Goal: Use online tool/utility: Utilize a website feature to perform a specific function

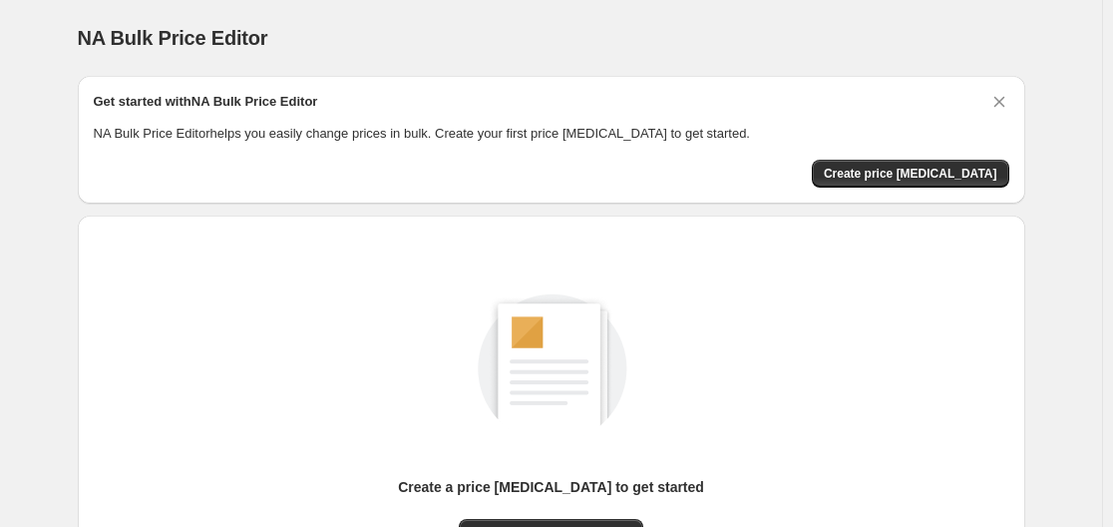
scroll to position [220, 0]
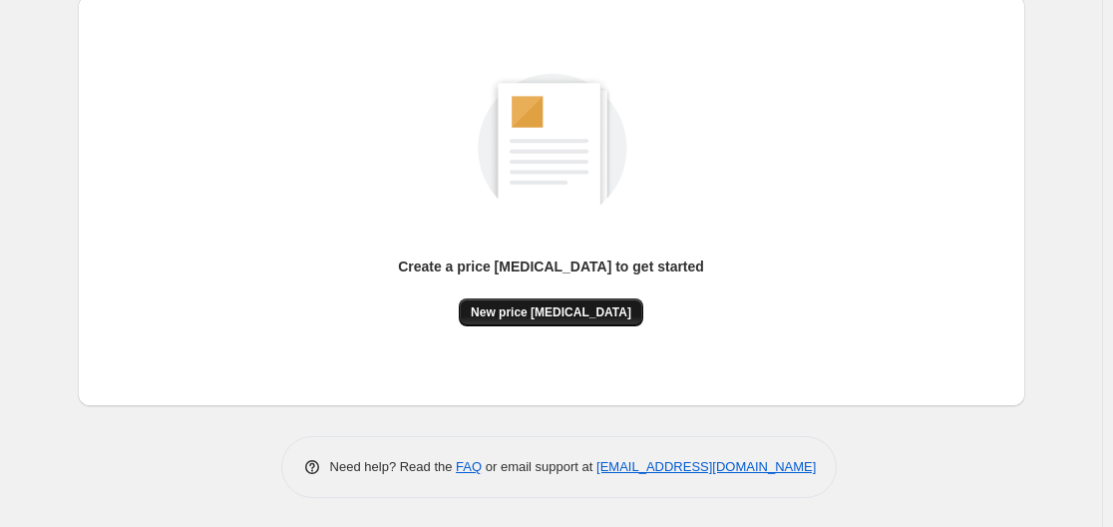
click at [559, 310] on span "New price [MEDICAL_DATA]" at bounding box center [551, 312] width 161 height 16
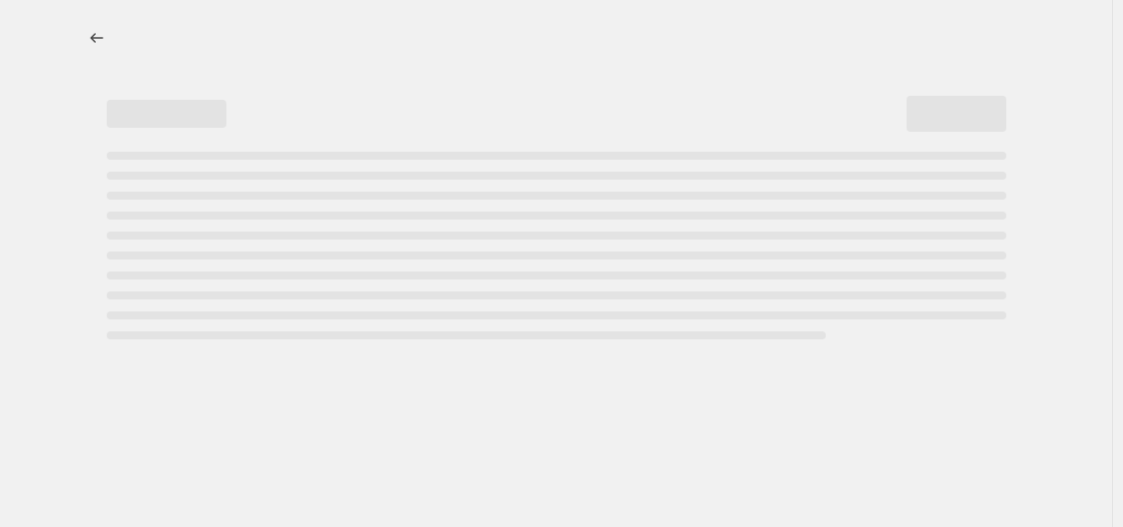
select select "percentage"
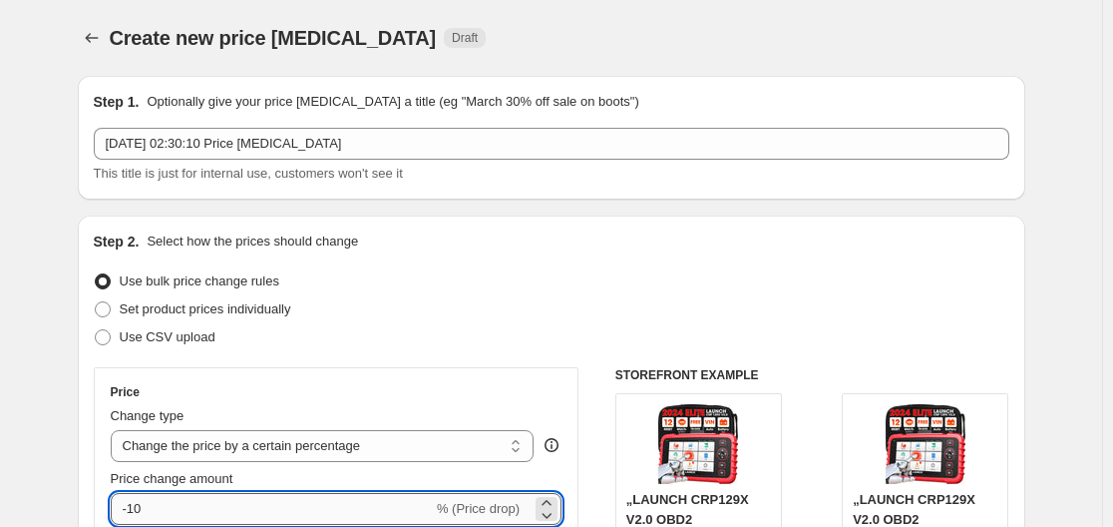
click at [312, 516] on input "-10" at bounding box center [272, 509] width 322 height 32
type input "-1"
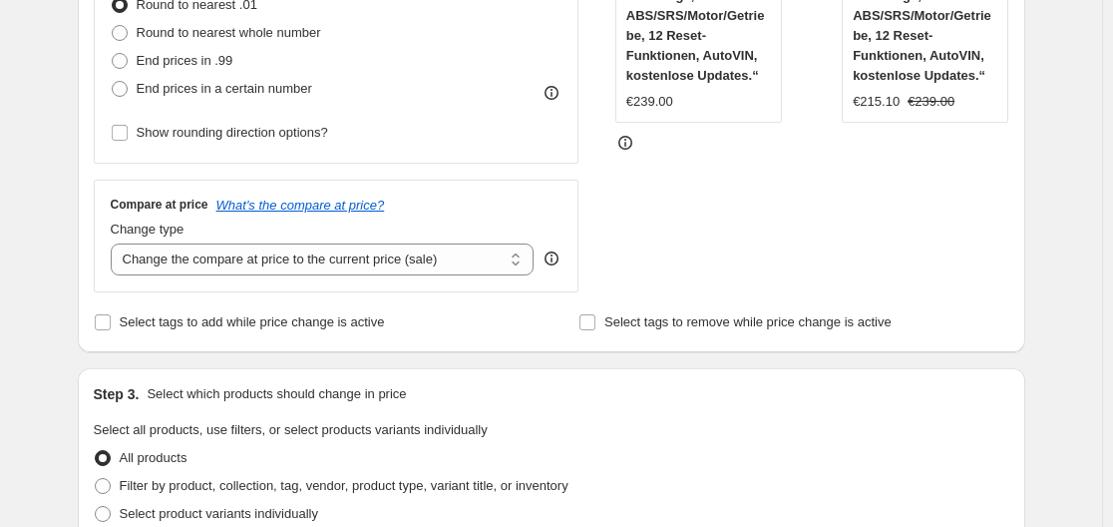
scroll to position [1639, 0]
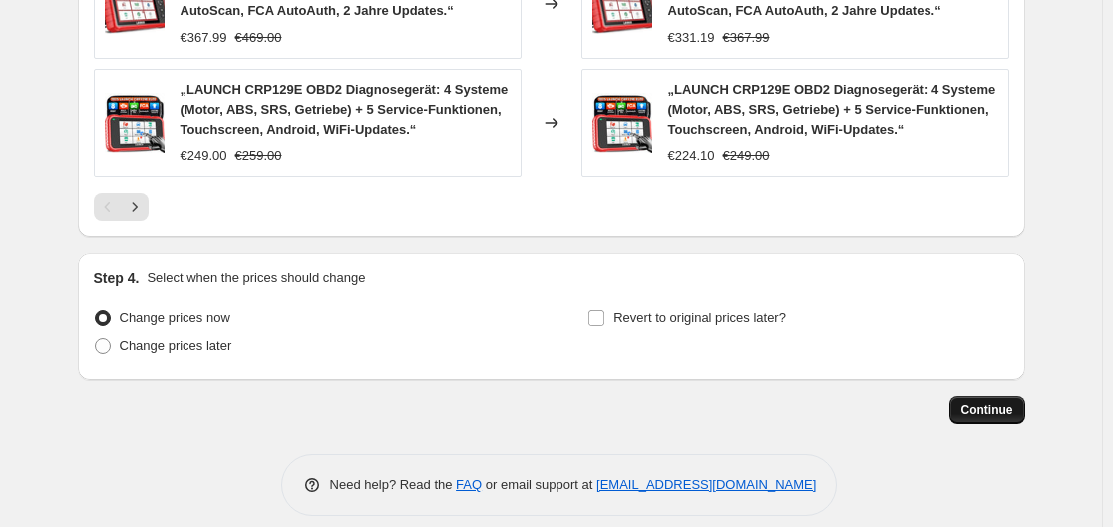
type input "-30"
click at [988, 402] on span "Continue" at bounding box center [987, 410] width 52 height 16
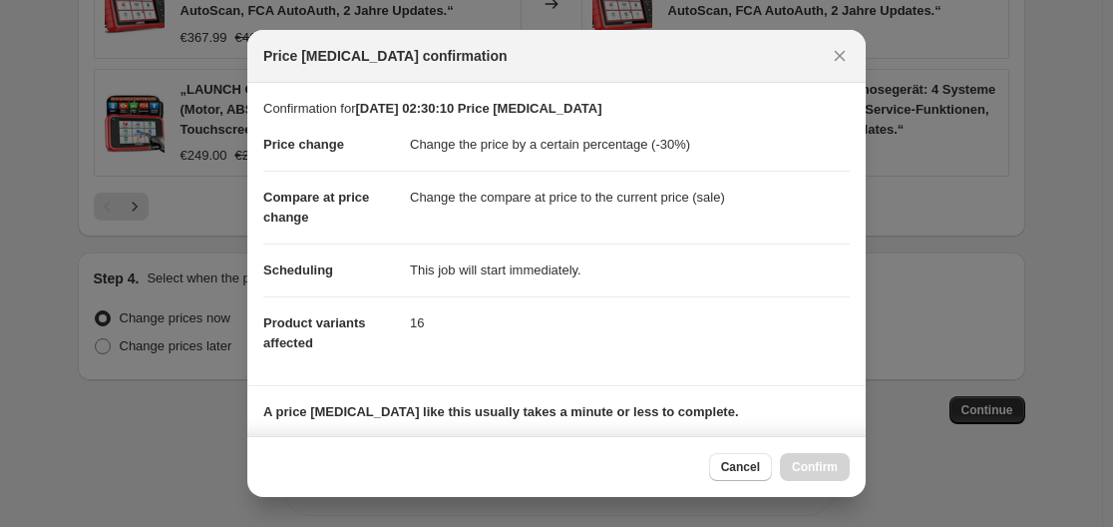
scroll to position [313, 0]
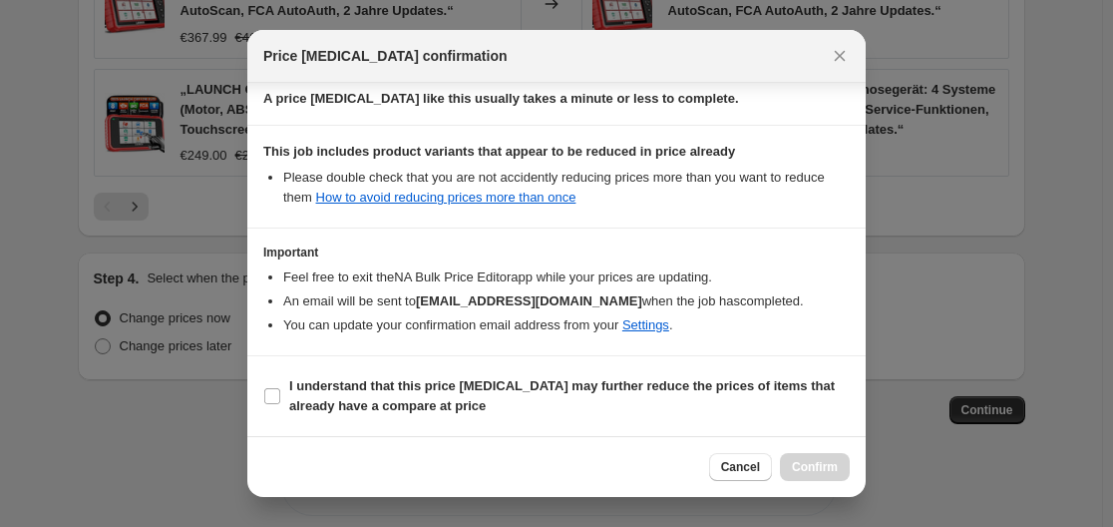
drag, startPoint x: 438, startPoint y: 383, endPoint x: 961, endPoint y: 380, distance: 523.5
click at [438, 380] on b "I understand that this price [MEDICAL_DATA] may further reduce the prices of it…" at bounding box center [561, 395] width 545 height 35
click at [280, 388] on input "I understand that this price [MEDICAL_DATA] may further reduce the prices of it…" at bounding box center [272, 396] width 16 height 16
checkbox input "true"
click at [834, 482] on div "Cancel Confirm" at bounding box center [556, 466] width 618 height 61
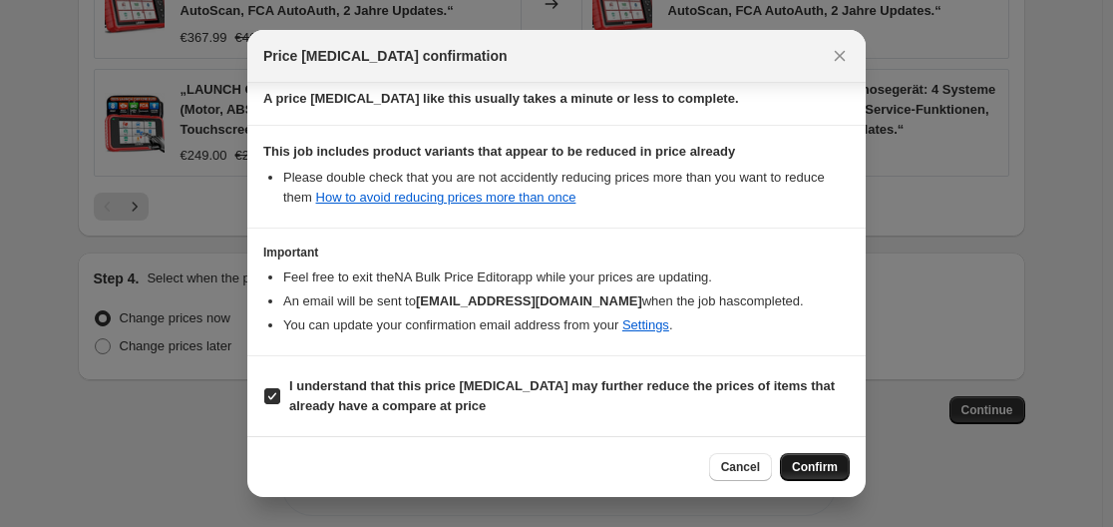
click at [823, 464] on span "Confirm" at bounding box center [815, 467] width 46 height 16
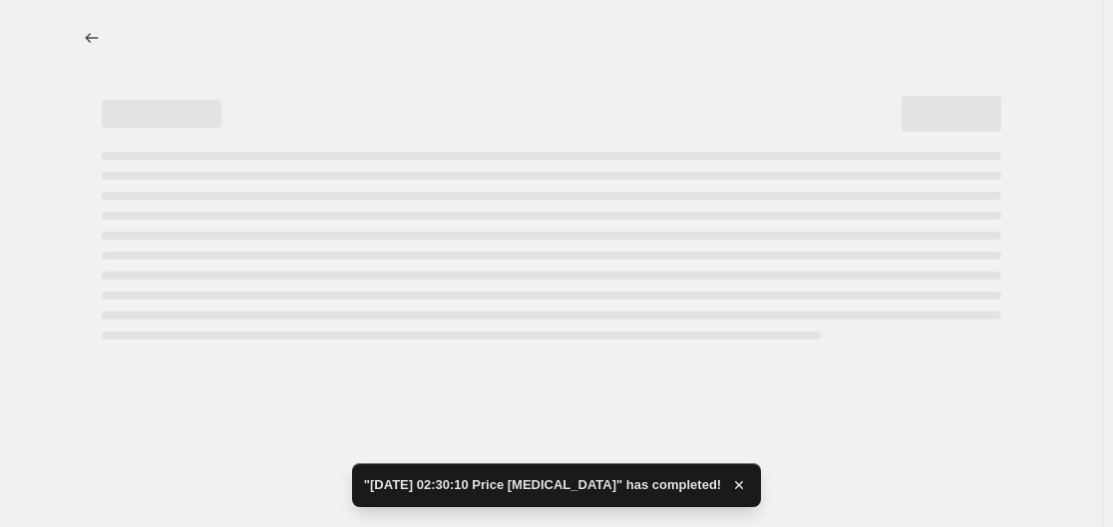
select select "percentage"
